Goal: Task Accomplishment & Management: Complete application form

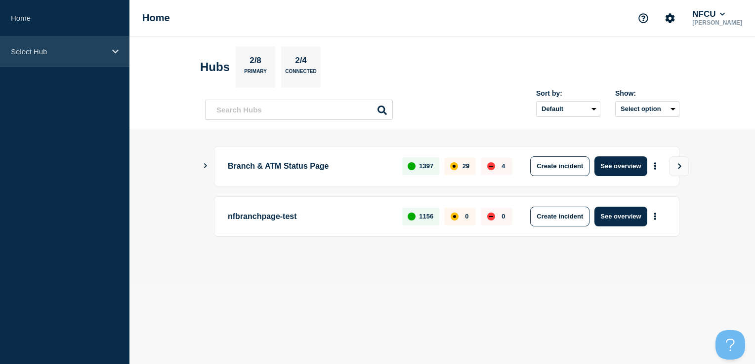
click at [65, 66] on div "Select Hub" at bounding box center [64, 52] width 129 height 30
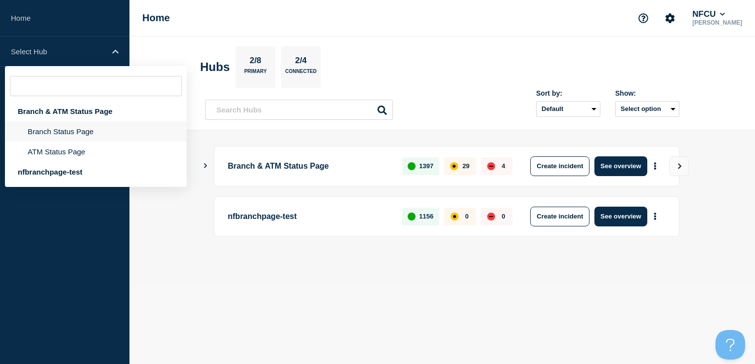
click at [62, 131] on li "Branch Status Page" at bounding box center [96, 131] width 182 height 20
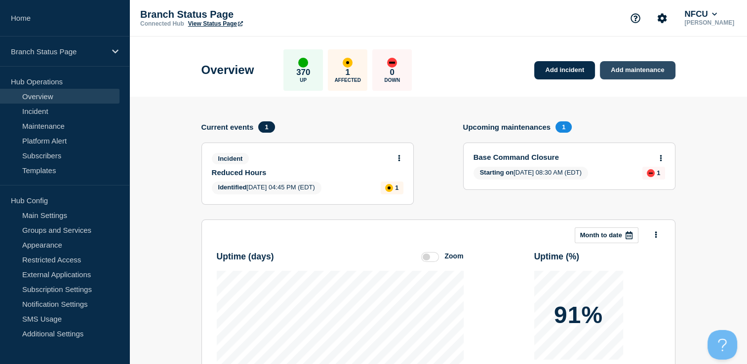
click at [624, 73] on link "Add maintenance" at bounding box center [637, 70] width 75 height 18
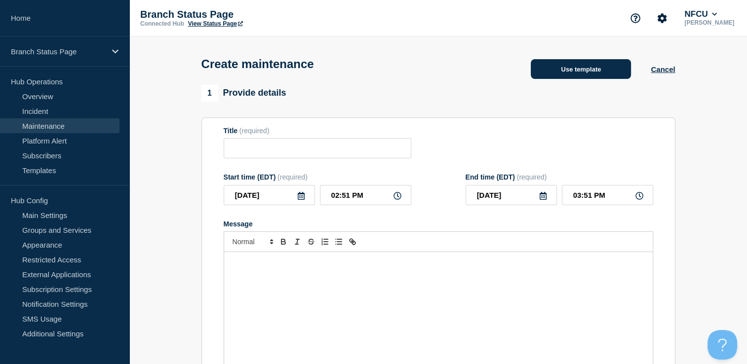
click at [584, 65] on button "Use template" at bounding box center [581, 69] width 100 height 20
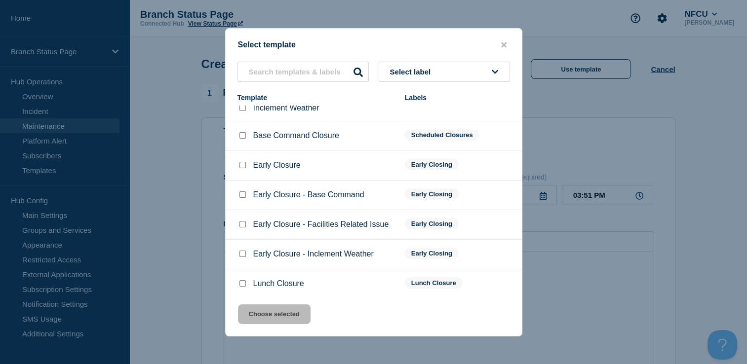
scroll to position [16, 0]
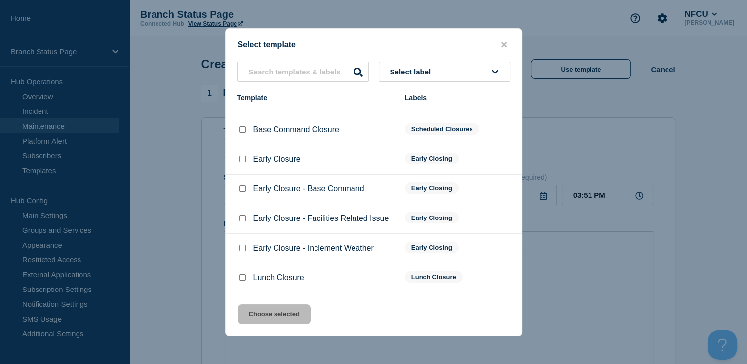
click at [244, 278] on input "Lunch Closure checkbox" at bounding box center [243, 278] width 6 height 6
checkbox input "true"
click at [293, 324] on button "Choose selected" at bounding box center [274, 315] width 73 height 20
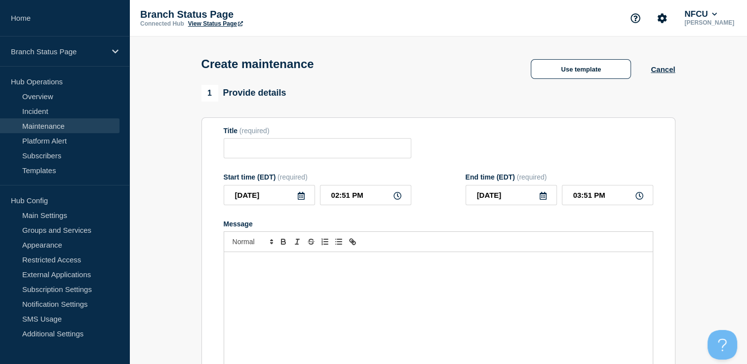
type input "Lunch Closure"
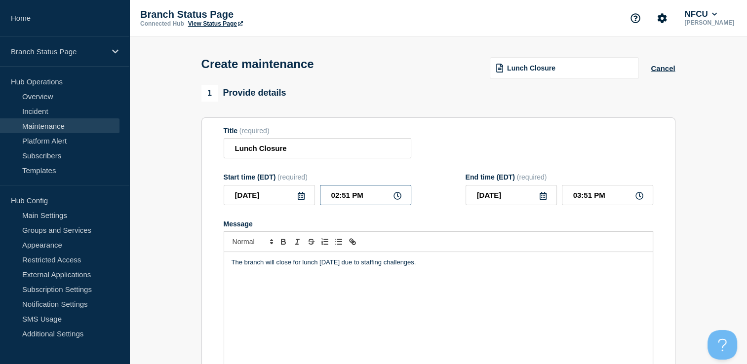
drag, startPoint x: 374, startPoint y: 195, endPoint x: 323, endPoint y: 195, distance: 50.9
click at [323, 195] on input "02:51 PM" at bounding box center [365, 195] width 91 height 20
type input "04:00 PM"
click at [591, 199] on input "05:00 PM" at bounding box center [607, 195] width 91 height 20
type input "05:30 PM"
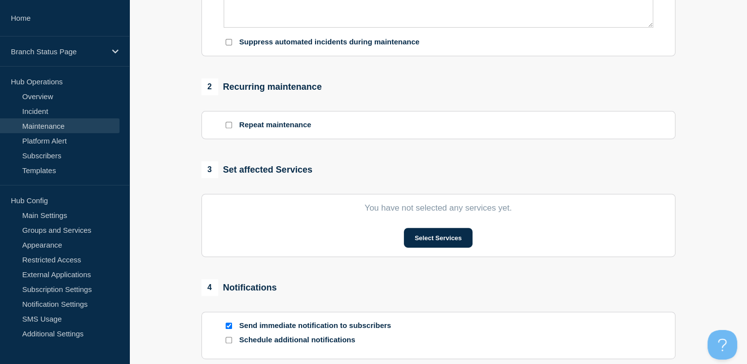
scroll to position [346, 0]
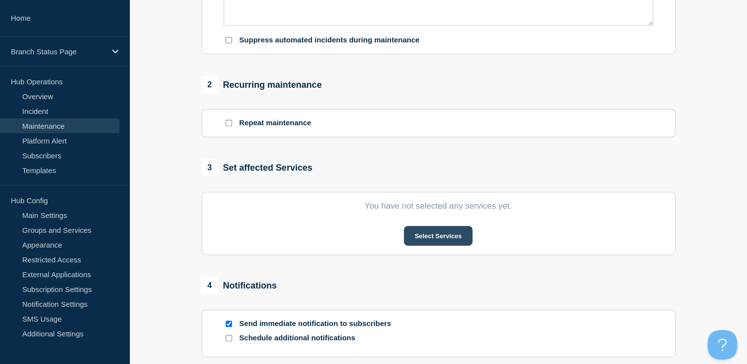
click at [442, 242] on button "Select Services" at bounding box center [438, 236] width 69 height 20
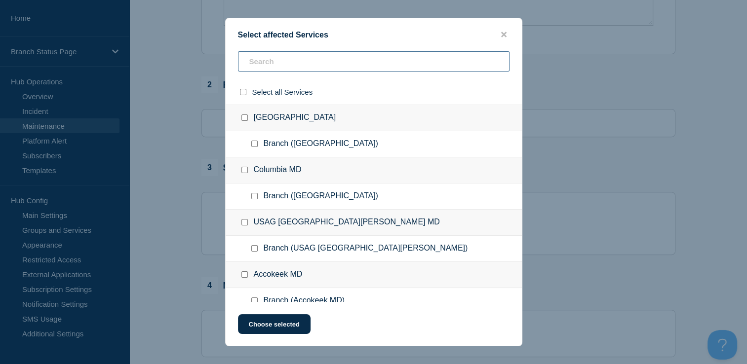
click at [304, 65] on input "text" at bounding box center [374, 61] width 272 height 20
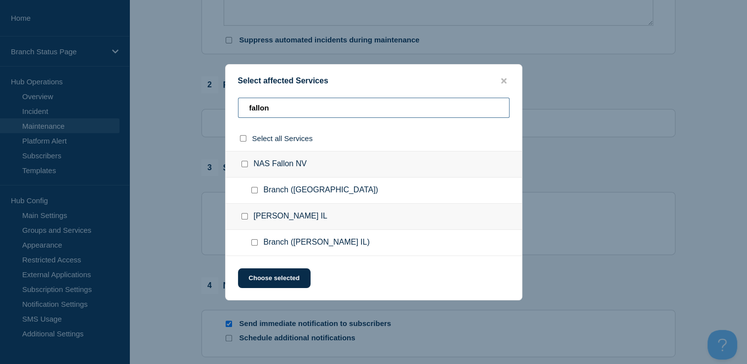
type input "fallon"
click at [252, 194] on input "Branch (NAS Fallon NV) checkbox" at bounding box center [254, 190] width 6 height 6
checkbox input "true"
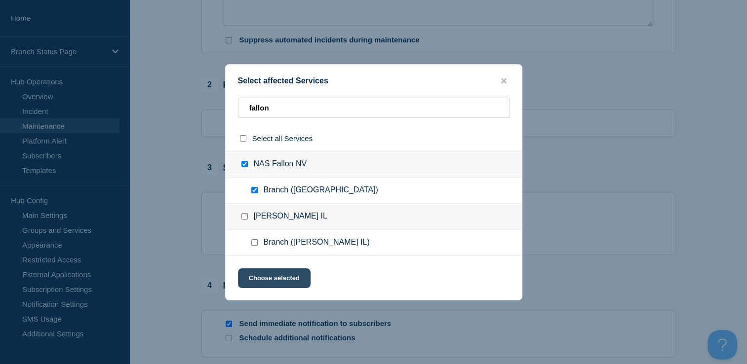
click at [276, 278] on button "Choose selected" at bounding box center [274, 279] width 73 height 20
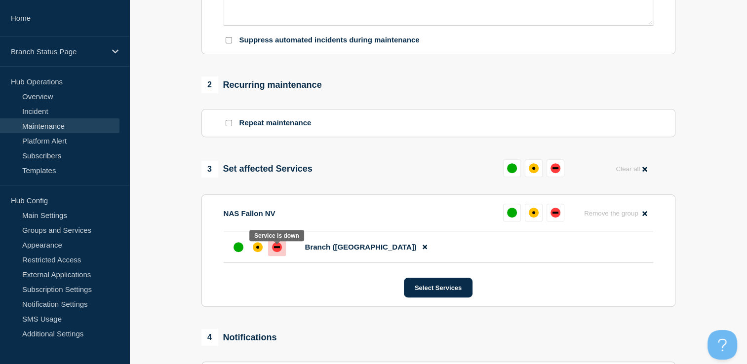
click at [270, 254] on div at bounding box center [277, 248] width 18 height 18
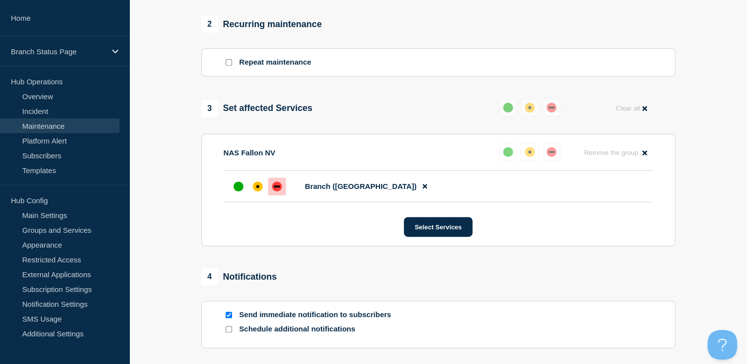
scroll to position [543, 0]
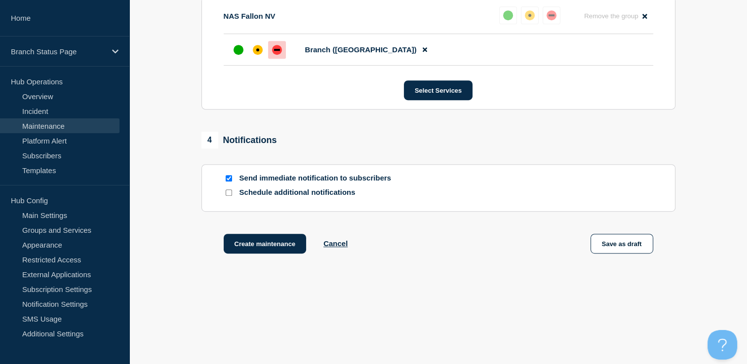
click at [228, 182] on input "Send immediate notification to subscribers" at bounding box center [229, 178] width 6 height 6
checkbox input "false"
click at [227, 196] on input "Schedule additional notifications" at bounding box center [229, 193] width 6 height 6
checkbox input "true"
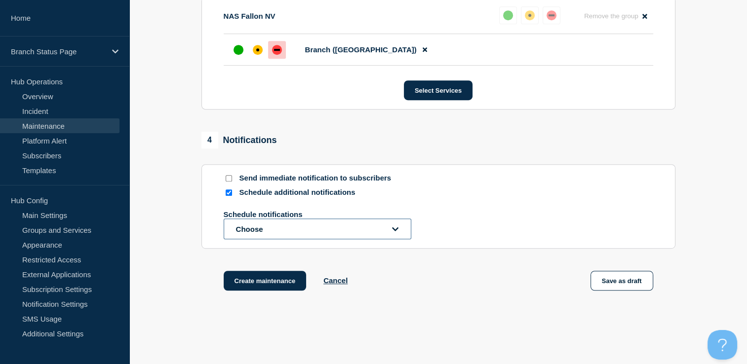
click at [267, 238] on button "Choose" at bounding box center [318, 229] width 188 height 21
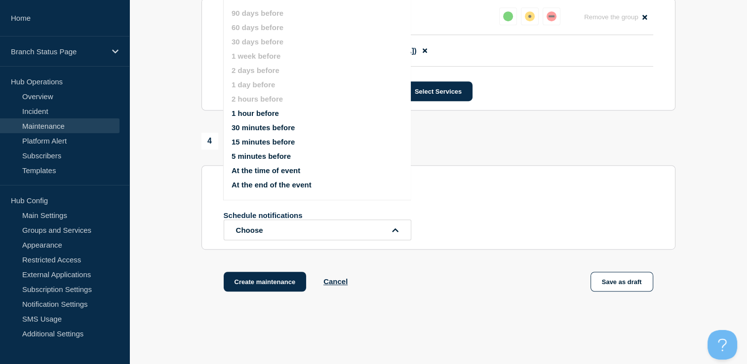
click at [271, 173] on button "At the time of event" at bounding box center [266, 170] width 69 height 8
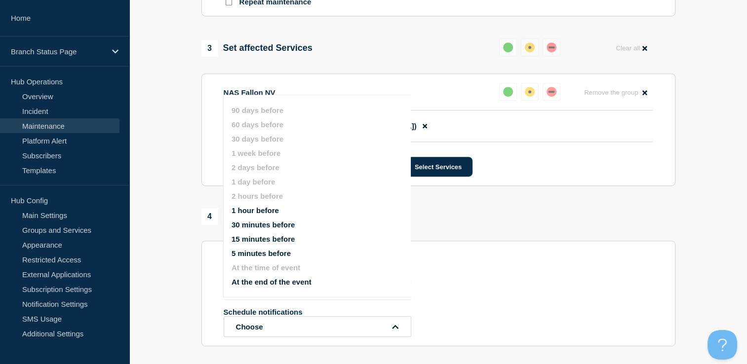
scroll to position [394, 0]
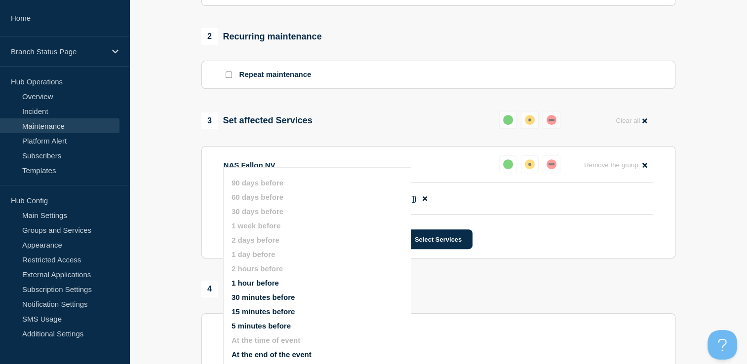
click at [179, 155] on section "1 Provide details Title (required) Lunch Closure Start time (EDT) (required) [D…" at bounding box center [438, 89] width 618 height 796
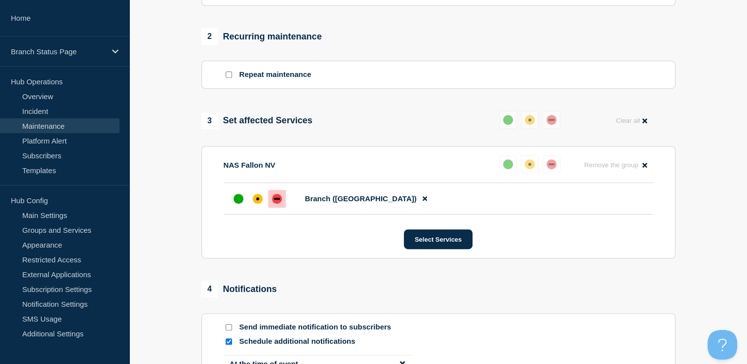
click at [228, 77] on input "Repeat maintenance" at bounding box center [229, 75] width 6 height 6
checkbox input "true"
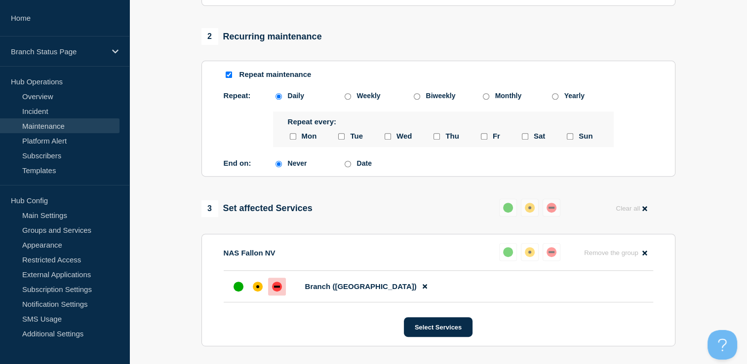
click at [438, 140] on input "thursday checkbox" at bounding box center [437, 136] width 6 height 6
checkbox input "true"
click at [483, 139] on input "friday checkbox" at bounding box center [484, 136] width 6 height 6
checkbox input "true"
click at [437, 140] on input "thursday checkbox" at bounding box center [437, 136] width 6 height 6
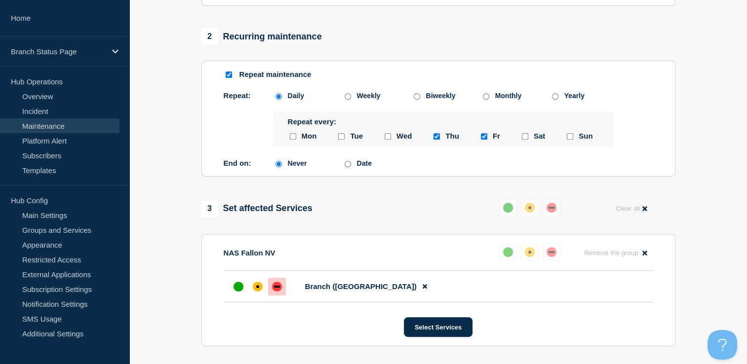
checkbox input "false"
click at [349, 167] on input "Date" at bounding box center [348, 164] width 6 height 6
radio input "true"
radio input "false"
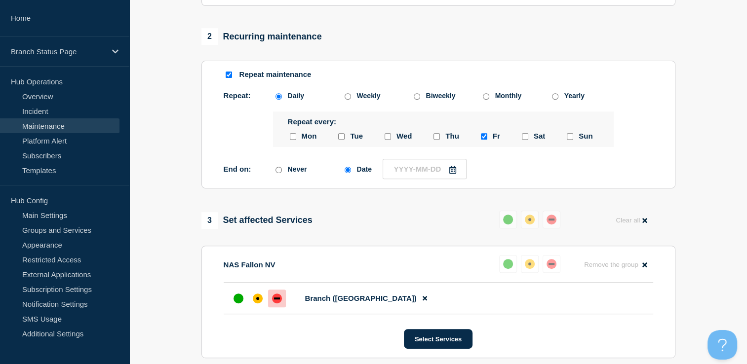
click at [453, 174] on icon at bounding box center [452, 170] width 7 height 8
click at [477, 234] on div "5" at bounding box center [478, 234] width 14 height 14
type input "[DATE]"
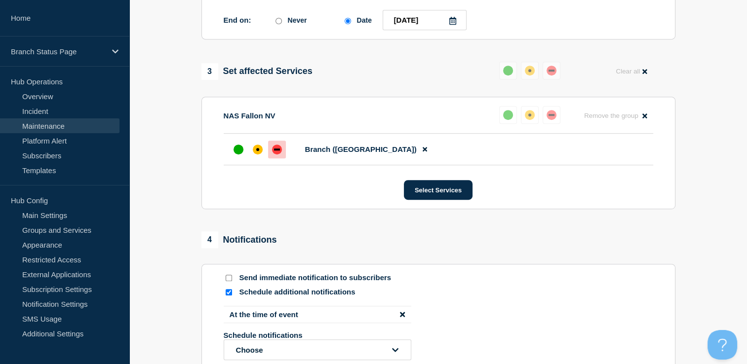
scroll to position [641, 0]
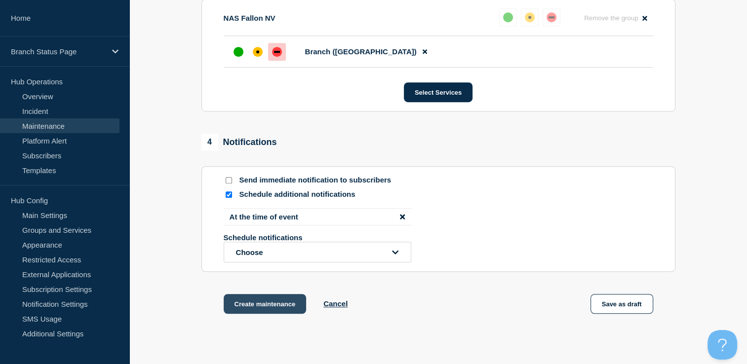
click at [280, 313] on button "Create maintenance" at bounding box center [265, 304] width 83 height 20
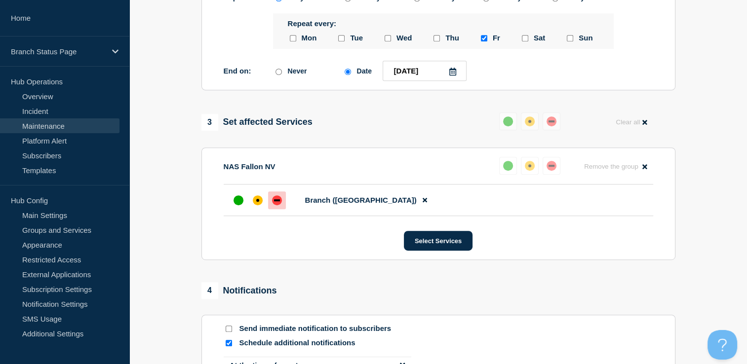
scroll to position [443, 0]
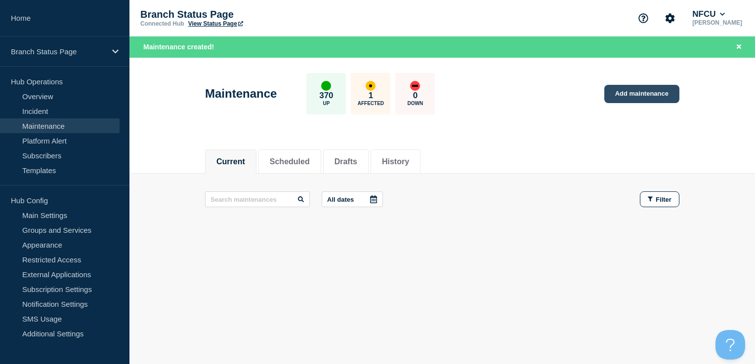
click at [634, 90] on link "Add maintenance" at bounding box center [641, 94] width 75 height 18
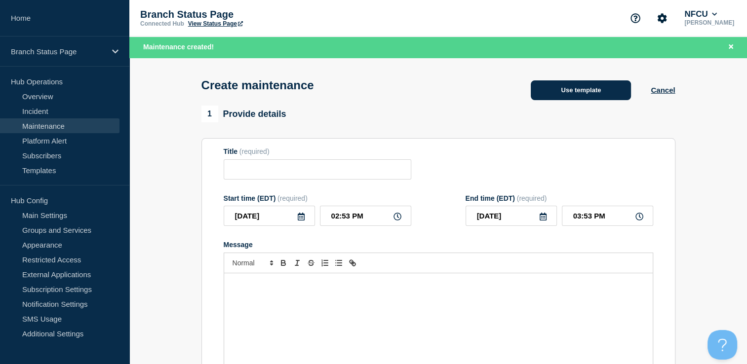
click at [593, 88] on button "Use template" at bounding box center [581, 90] width 100 height 20
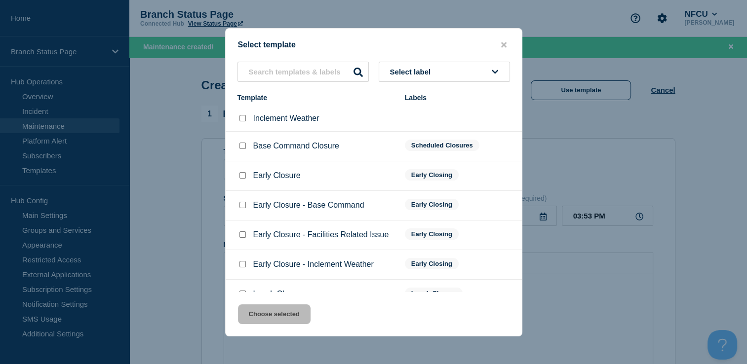
click at [243, 179] on input "Early Closure checkbox" at bounding box center [243, 175] width 6 height 6
checkbox input "true"
click at [279, 318] on button "Choose selected" at bounding box center [274, 315] width 73 height 20
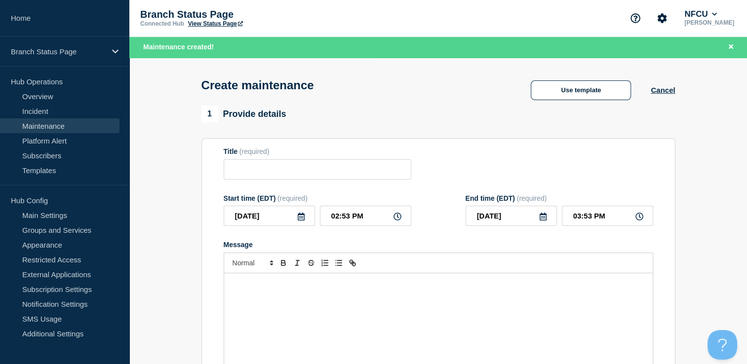
type input "Early Closure"
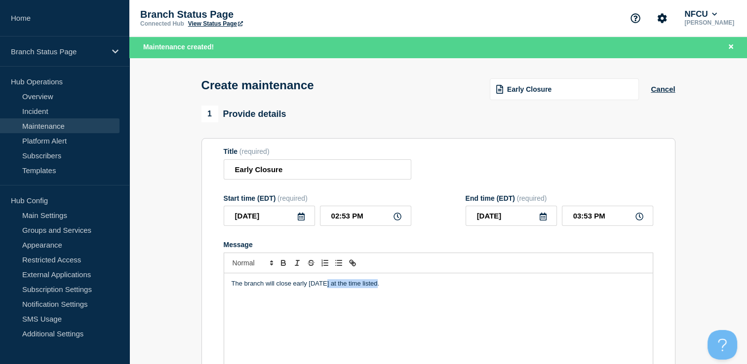
drag, startPoint x: 389, startPoint y: 285, endPoint x: 324, endPoint y: 285, distance: 64.2
click at [324, 285] on p "The branch will close early [DATE] at the time listed." at bounding box center [439, 284] width 414 height 9
drag, startPoint x: 375, startPoint y: 217, endPoint x: 326, endPoint y: 215, distance: 48.4
click at [326, 215] on input "02:53 PM" at bounding box center [365, 216] width 91 height 20
type input "04:00 PM"
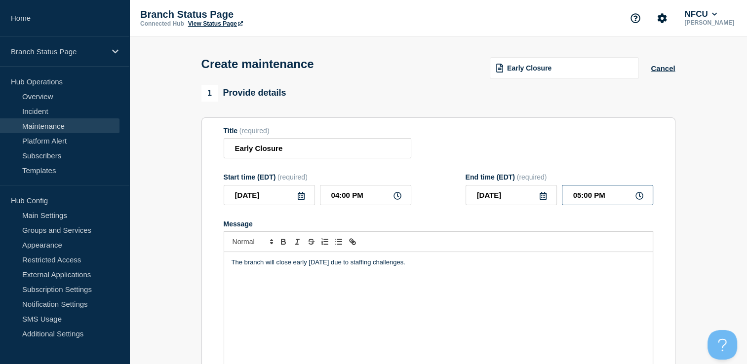
drag, startPoint x: 619, startPoint y: 197, endPoint x: 556, endPoint y: 189, distance: 63.8
click at [556, 189] on div "[DATE] 05:00 PM" at bounding box center [560, 195] width 188 height 20
type input "08:00 PM"
click at [300, 200] on icon at bounding box center [301, 196] width 7 height 8
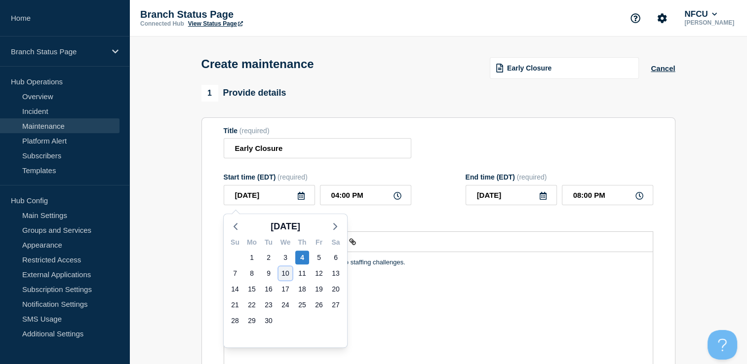
click at [281, 273] on div "10" at bounding box center [286, 274] width 14 height 14
type input "[DATE]"
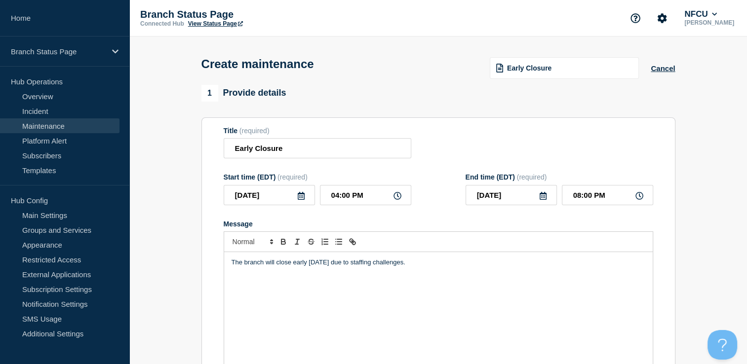
click at [432, 149] on div "Title (required) Early Closure" at bounding box center [439, 143] width 430 height 32
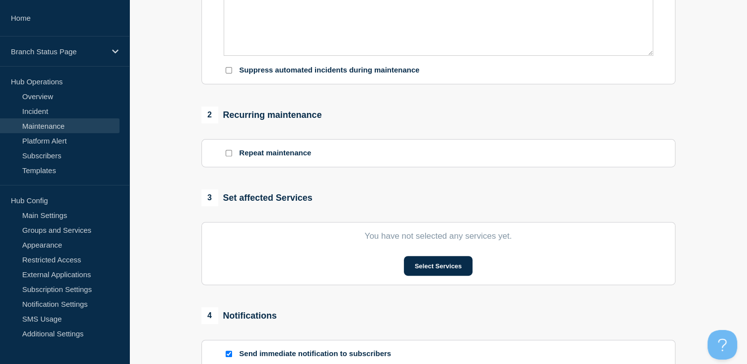
scroll to position [395, 0]
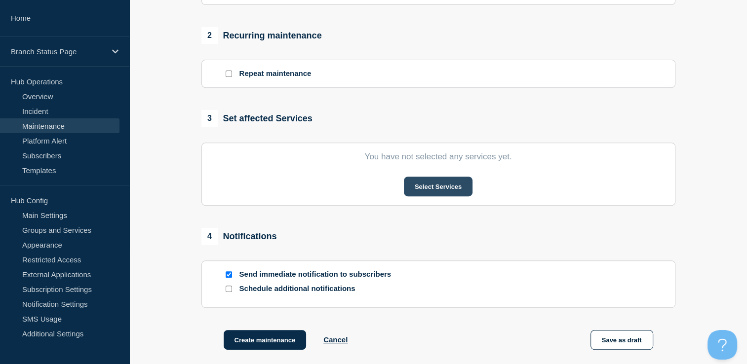
click at [431, 197] on button "Select Services" at bounding box center [438, 187] width 69 height 20
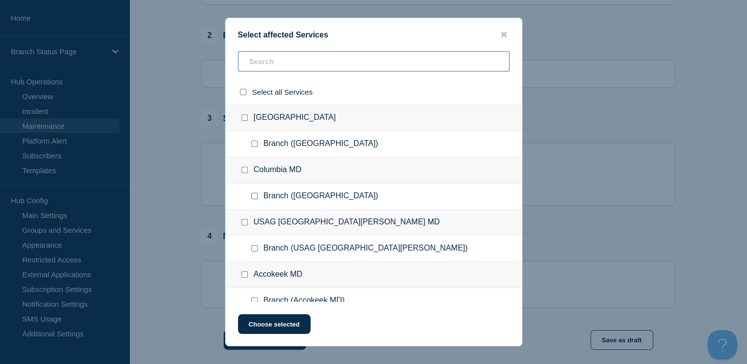
click at [291, 57] on input "text" at bounding box center [374, 61] width 272 height 20
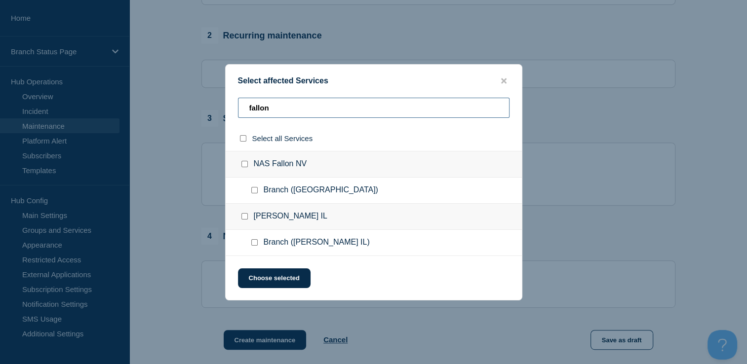
type input "fallon"
click at [256, 191] on input "Branch (NAS Fallon NV) checkbox" at bounding box center [254, 190] width 6 height 6
checkbox input "true"
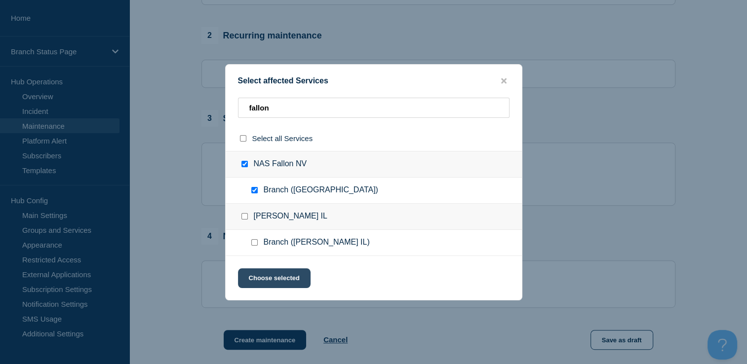
click at [296, 286] on button "Choose selected" at bounding box center [274, 279] width 73 height 20
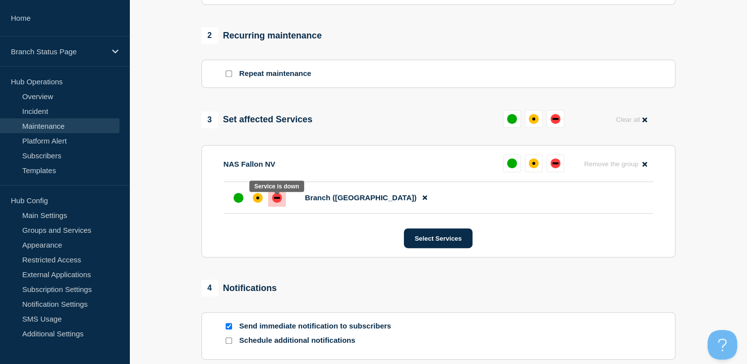
click at [279, 203] on div "down" at bounding box center [277, 198] width 10 height 10
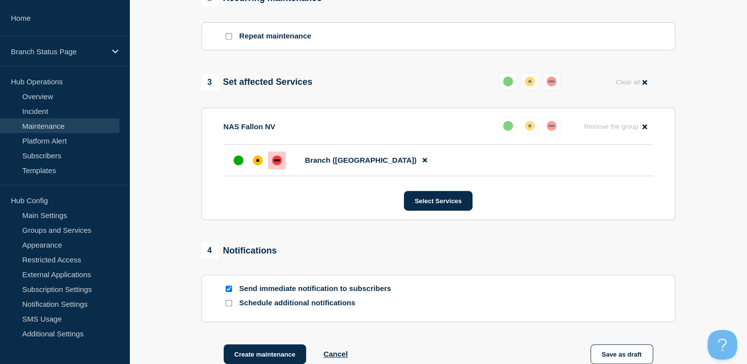
scroll to position [543, 0]
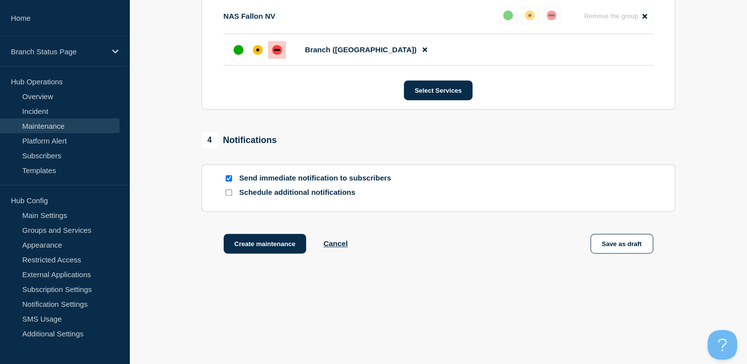
click at [229, 182] on input "Send immediate notification to subscribers" at bounding box center [229, 178] width 6 height 6
checkbox input "false"
click at [227, 196] on input "Schedule additional notifications" at bounding box center [229, 193] width 6 height 6
checkbox input "true"
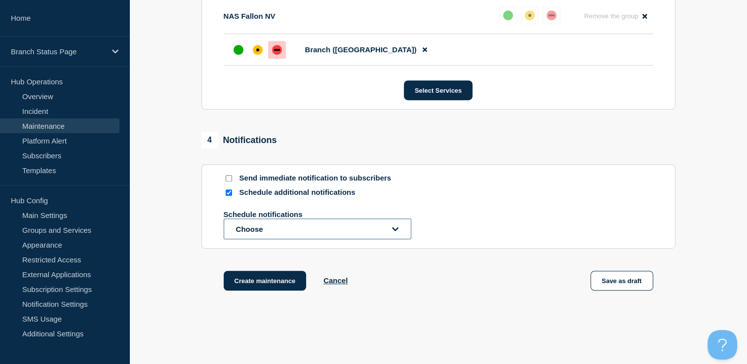
click at [271, 238] on button "Choose" at bounding box center [318, 229] width 188 height 21
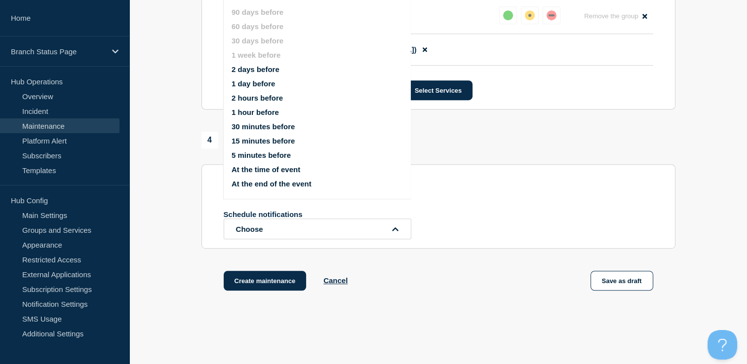
scroll to position [542, 0]
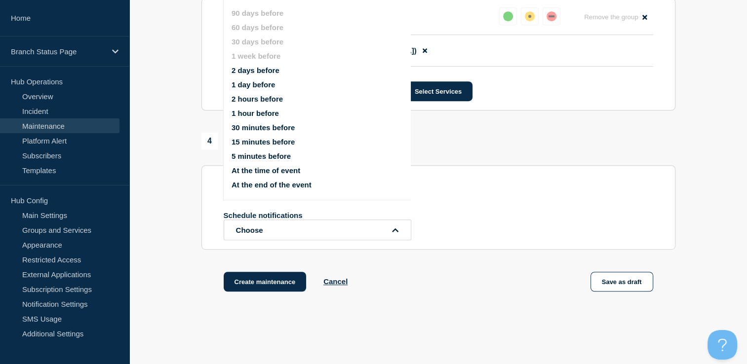
click at [274, 172] on button "At the time of event" at bounding box center [266, 170] width 69 height 8
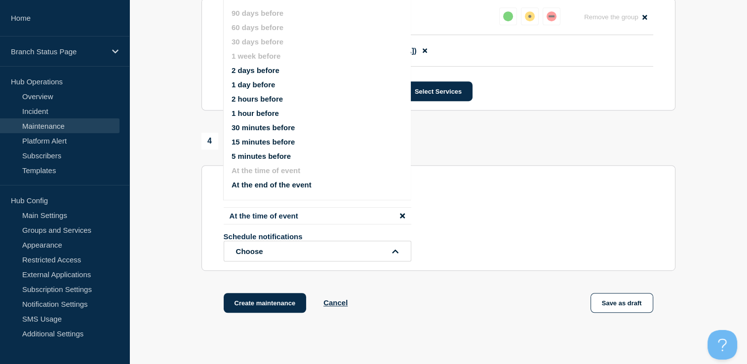
click at [206, 198] on section "Send immediate notification to subscribers Schedule additional notifications At…" at bounding box center [438, 218] width 474 height 106
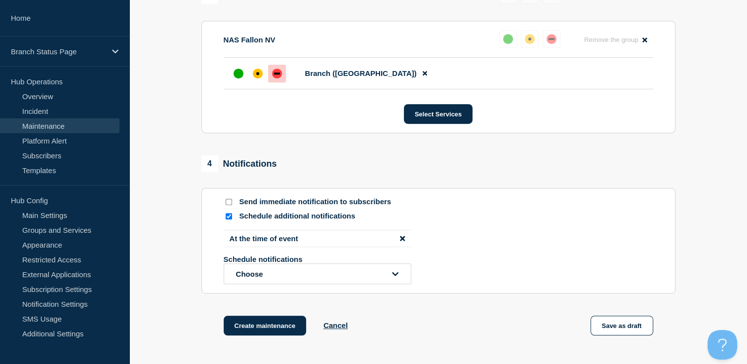
scroll to position [610, 0]
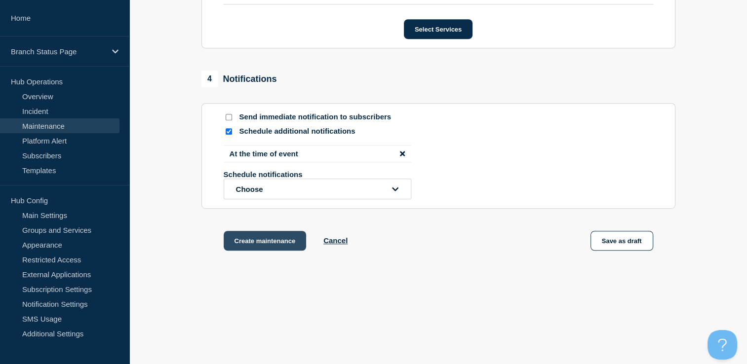
click at [273, 240] on button "Create maintenance" at bounding box center [265, 241] width 83 height 20
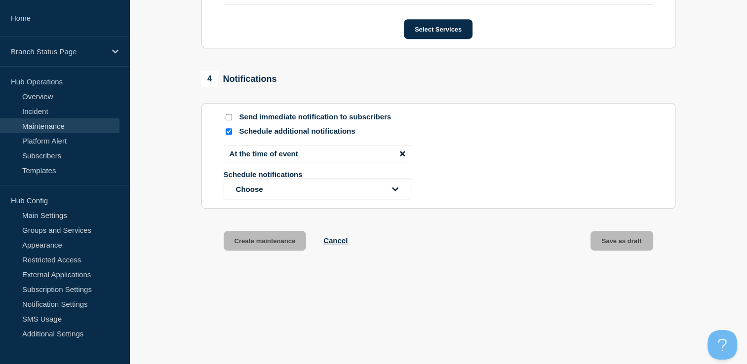
scroll to position [412, 0]
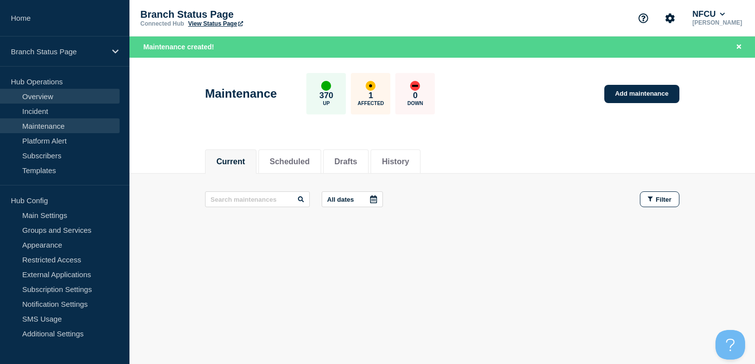
click at [57, 90] on link "Overview" at bounding box center [60, 96] width 120 height 15
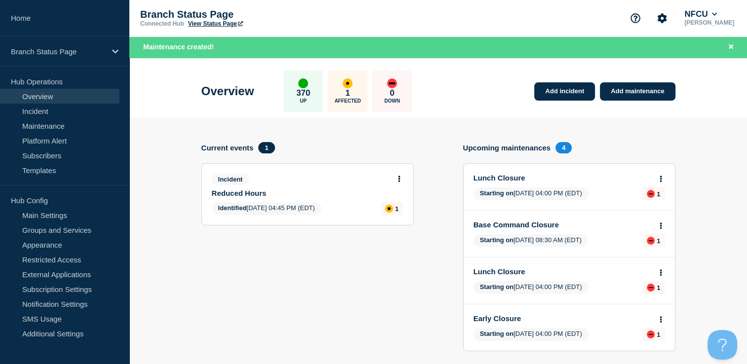
click at [399, 178] on icon at bounding box center [399, 179] width 2 height 6
click at [399, 219] on link "Update incident" at bounding box center [399, 216] width 48 height 8
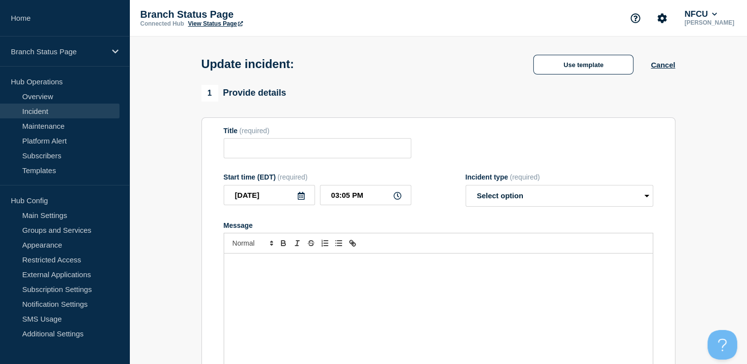
type input "Reduced Hours"
drag, startPoint x: 283, startPoint y: 199, endPoint x: 184, endPoint y: 183, distance: 100.9
type input "____-__-__"
click at [302, 198] on icon at bounding box center [301, 196] width 8 height 8
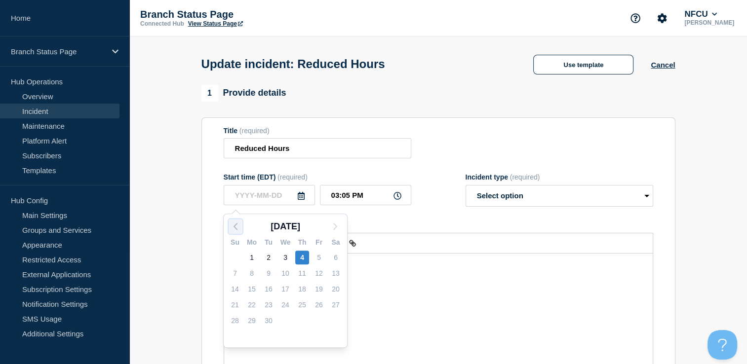
click at [230, 229] on icon "button" at bounding box center [236, 227] width 12 height 12
click at [238, 222] on icon "button" at bounding box center [236, 227] width 12 height 12
click at [239, 317] on div "27" at bounding box center [235, 321] width 14 height 14
type input "[DATE]"
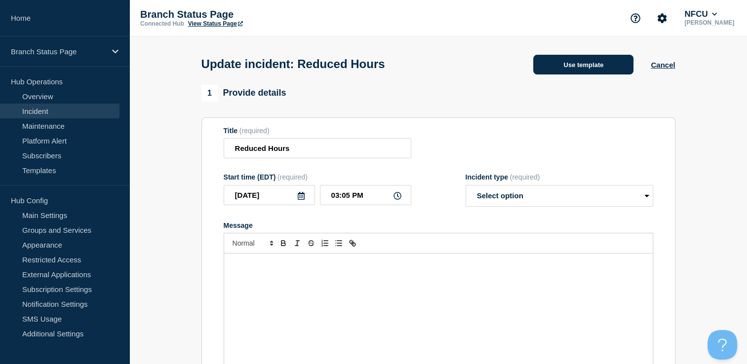
click at [575, 73] on button "Use template" at bounding box center [583, 65] width 100 height 20
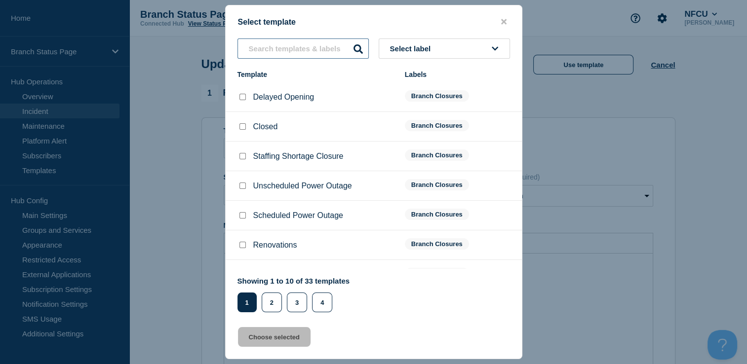
click at [310, 49] on input "text" at bounding box center [303, 49] width 131 height 20
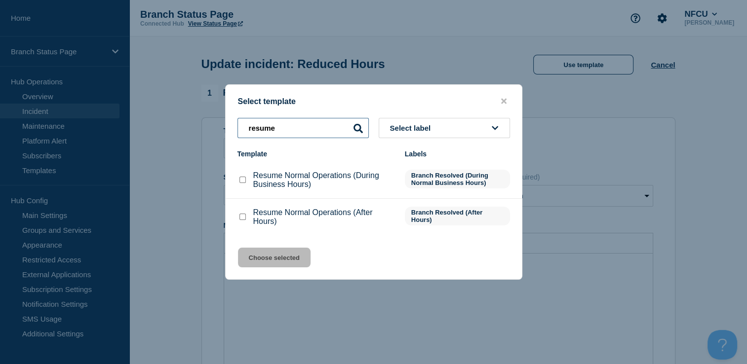
type input "resume"
click at [242, 219] on input "Resume Normal Operations (After Hours) checkbox" at bounding box center [243, 217] width 6 height 6
checkbox input "true"
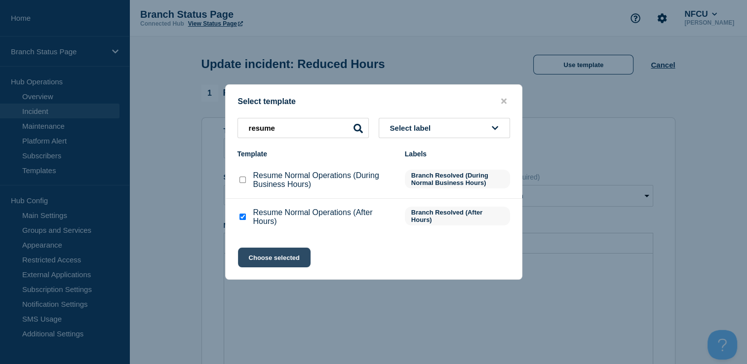
click at [278, 253] on button "Choose selected" at bounding box center [274, 258] width 73 height 20
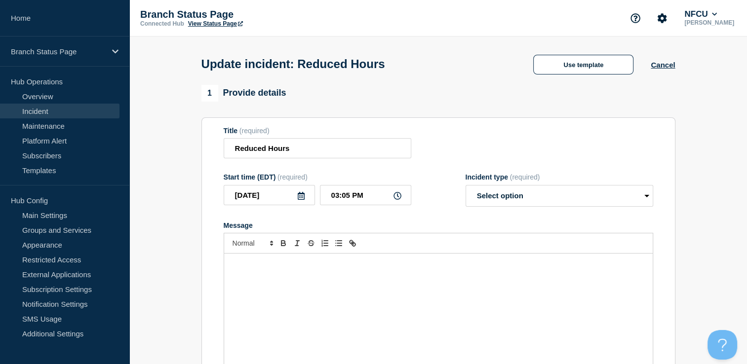
select select "resolved"
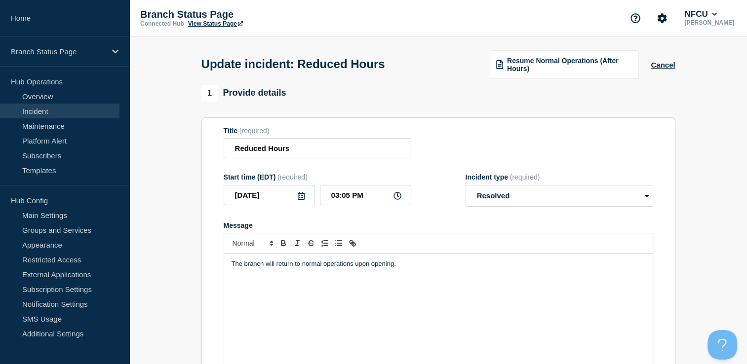
scroll to position [268, 0]
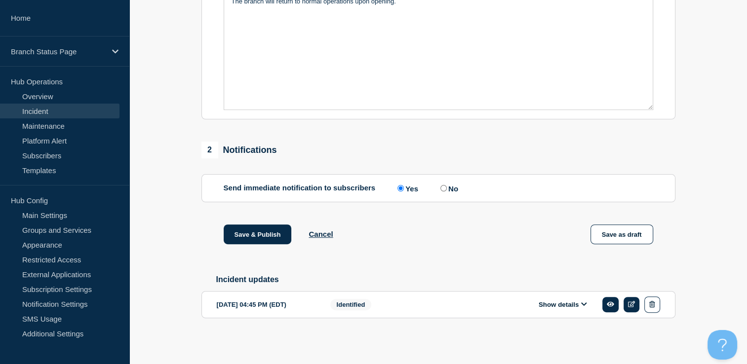
click at [444, 187] on input "No" at bounding box center [443, 188] width 6 height 6
radio input "true"
radio input "false"
click at [258, 231] on button "Save & Publish" at bounding box center [258, 235] width 68 height 20
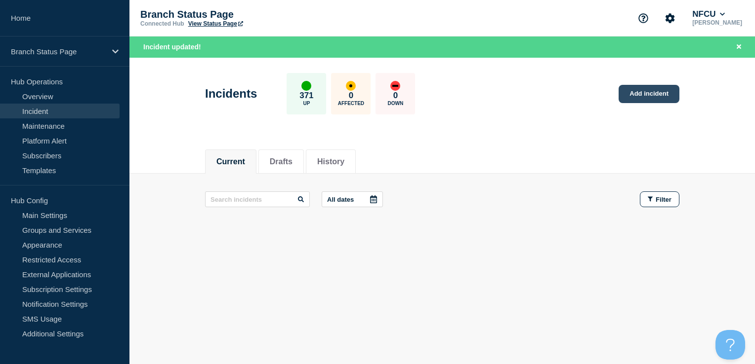
click at [642, 95] on link "Add incident" at bounding box center [648, 94] width 61 height 18
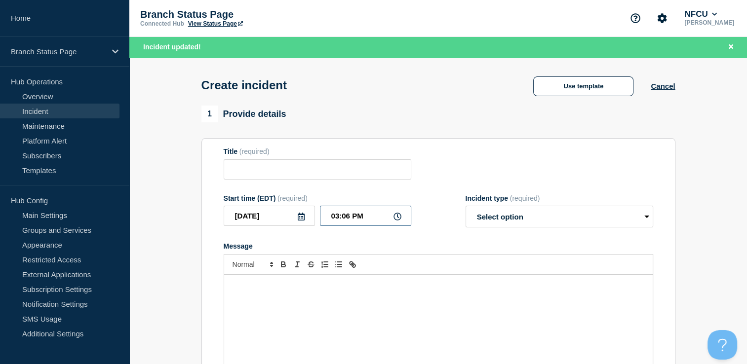
drag, startPoint x: 362, startPoint y: 216, endPoint x: 312, endPoint y: 210, distance: 50.7
click at [312, 210] on div "[DATE] 03:06 PM" at bounding box center [318, 216] width 188 height 20
type input "02:49 PM"
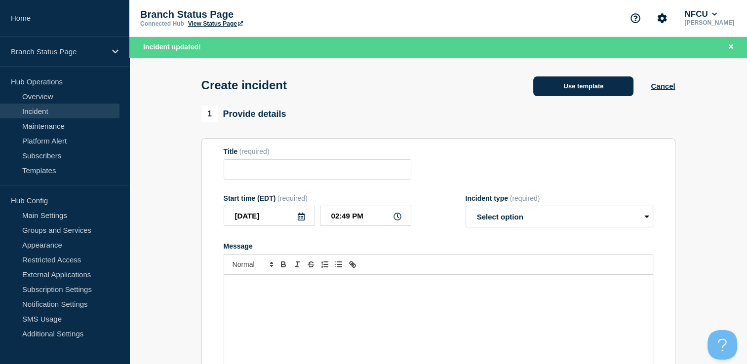
click at [612, 90] on button "Use template" at bounding box center [583, 87] width 100 height 20
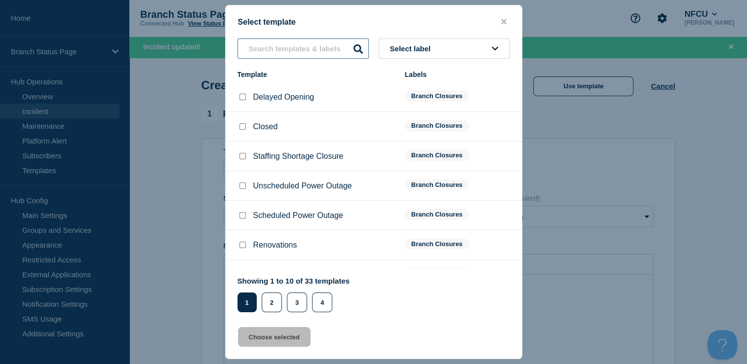
click at [291, 54] on input "text" at bounding box center [303, 49] width 131 height 20
type input "c"
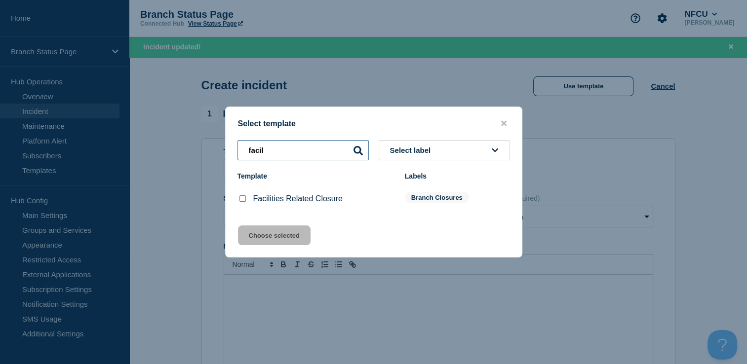
type input "facil"
click at [240, 199] on input "Facilities Related Closure checkbox" at bounding box center [243, 199] width 6 height 6
checkbox input "true"
click at [273, 240] on button "Choose selected" at bounding box center [274, 236] width 73 height 20
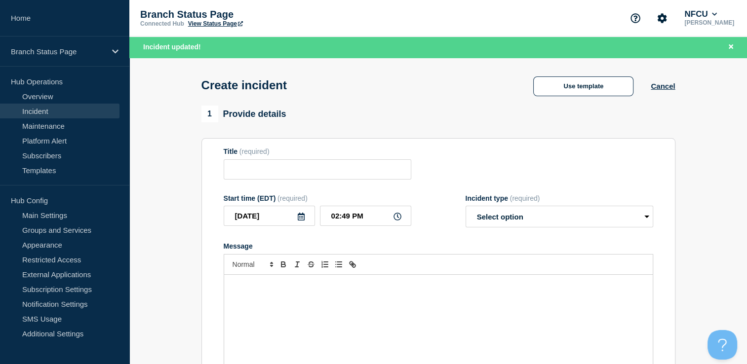
type input "Facilities Related Closure"
select select "identified"
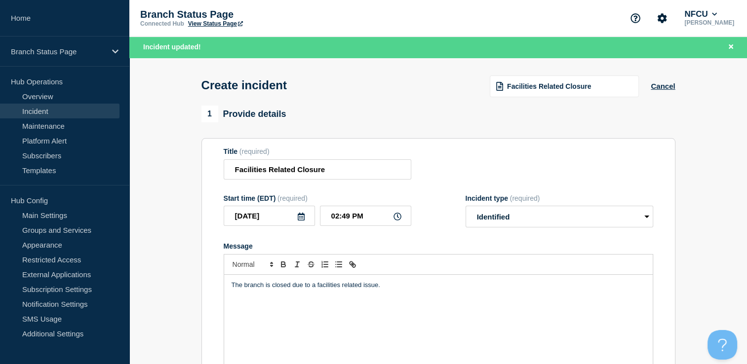
scroll to position [198, 0]
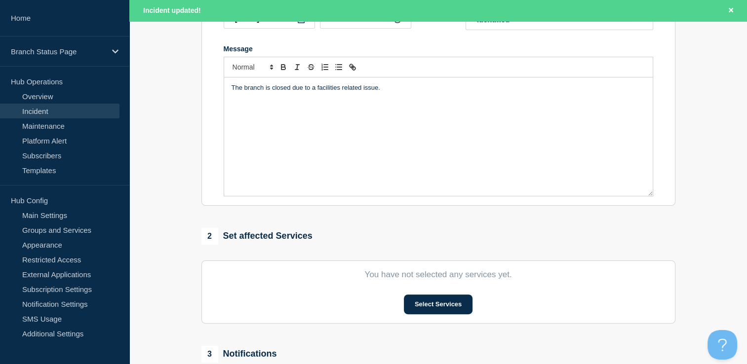
click at [429, 295] on section "You have not selected any services yet. Select Services" at bounding box center [438, 292] width 474 height 63
click at [435, 303] on button "Select Services" at bounding box center [438, 305] width 69 height 20
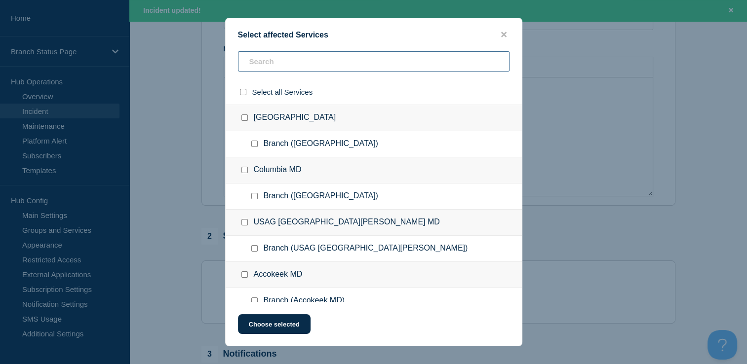
click at [281, 68] on input "text" at bounding box center [374, 61] width 272 height 20
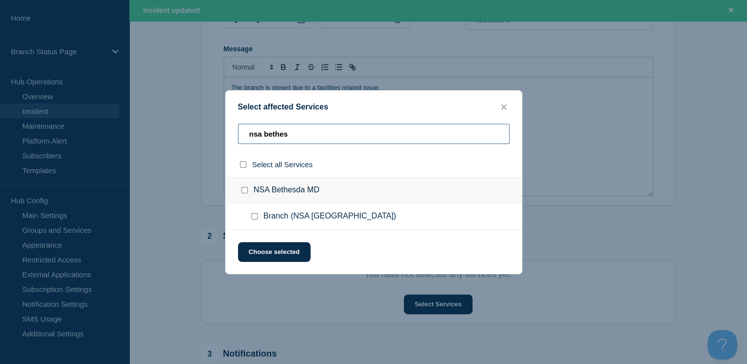
type input "nsa bethes"
click at [255, 219] on input "Branch (NSA Bethesda MD) checkbox" at bounding box center [254, 216] width 6 height 6
checkbox input "true"
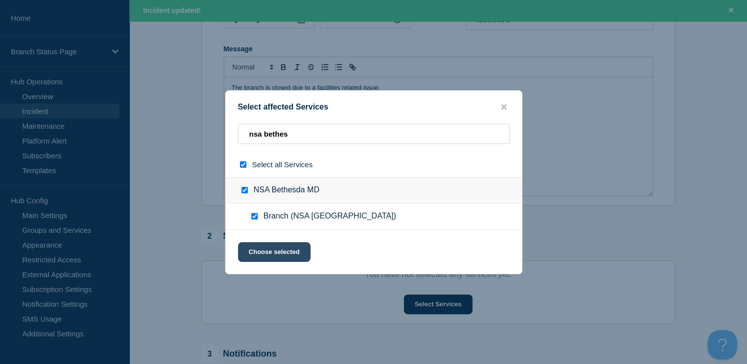
click at [283, 248] on button "Choose selected" at bounding box center [274, 252] width 73 height 20
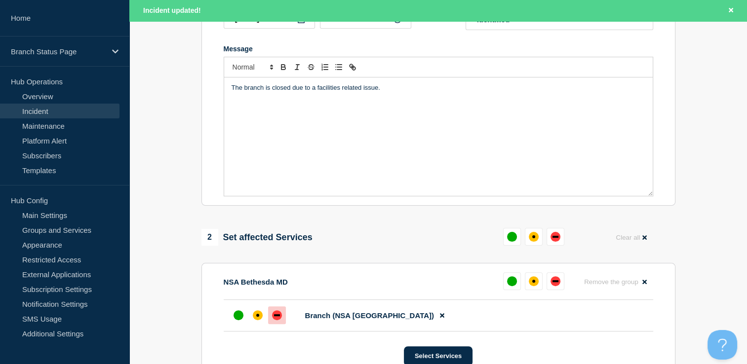
click at [275, 315] on div at bounding box center [277, 316] width 18 height 18
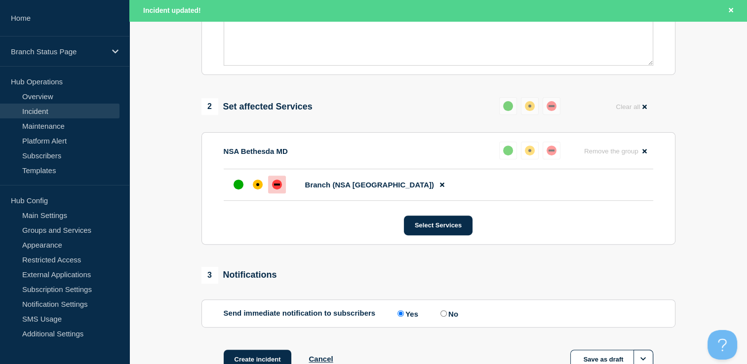
scroll to position [402, 0]
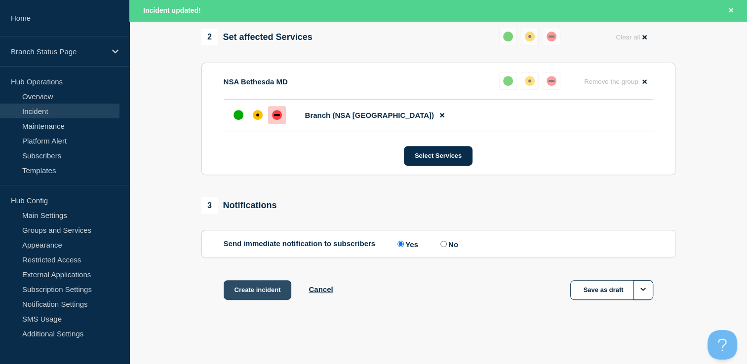
click at [280, 288] on button "Create incident" at bounding box center [258, 290] width 68 height 20
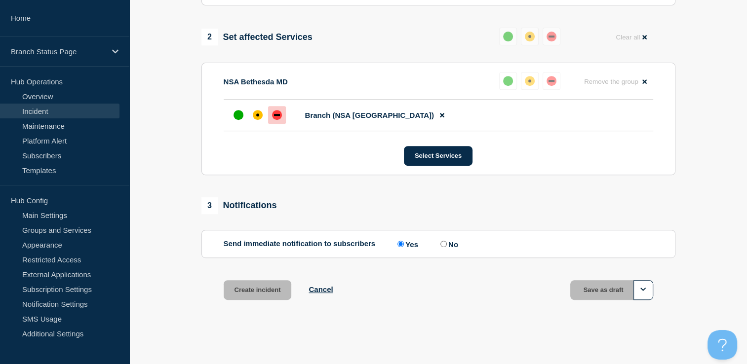
scroll to position [381, 0]
